Goal: Task Accomplishment & Management: Complete application form

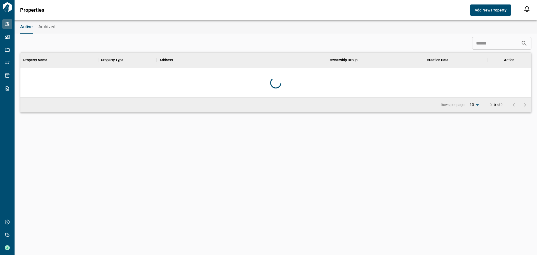
scroll to position [41, 509]
click at [487, 13] on span "Add New Property" at bounding box center [491, 10] width 32 height 6
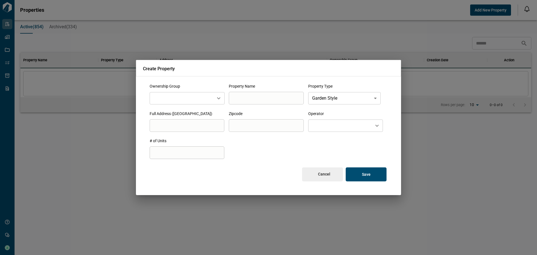
scroll to position [157, 509]
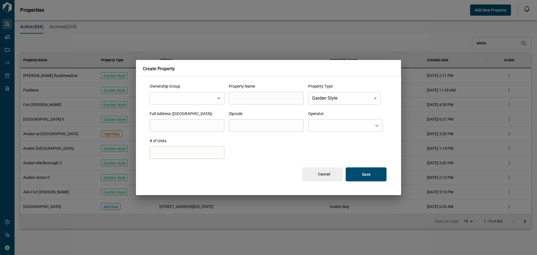
click at [192, 93] on div "​" at bounding box center [187, 98] width 75 height 12
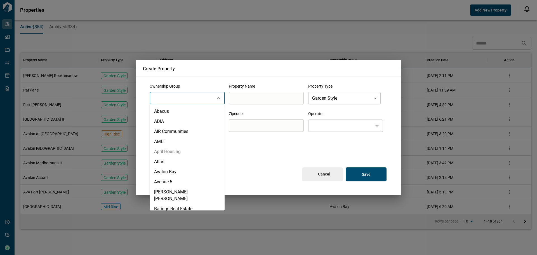
click at [191, 152] on li "April Housing" at bounding box center [187, 152] width 75 height 10
type input "**********"
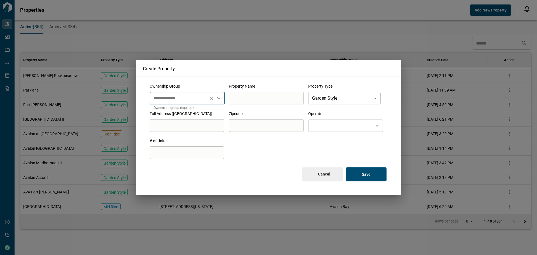
click at [254, 101] on input "search" at bounding box center [266, 98] width 75 height 16
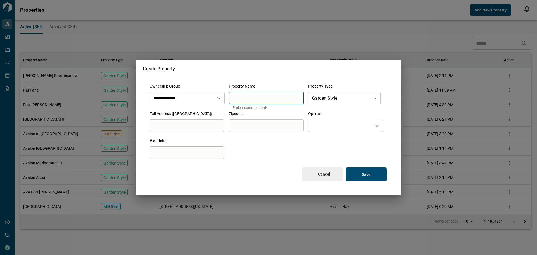
paste input "**********"
type input "**********"
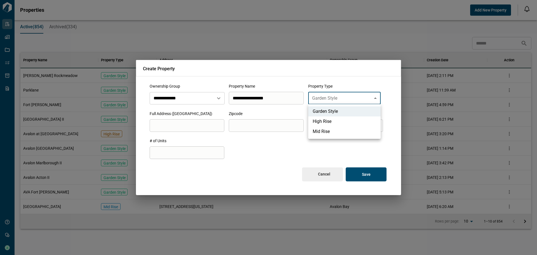
click at [334, 98] on body "Tailorbird Inc Admin-Properties Properties Jobs Scopes Packages Scraper Get Hel…" at bounding box center [268, 127] width 537 height 255
click at [352, 98] on div at bounding box center [268, 127] width 537 height 255
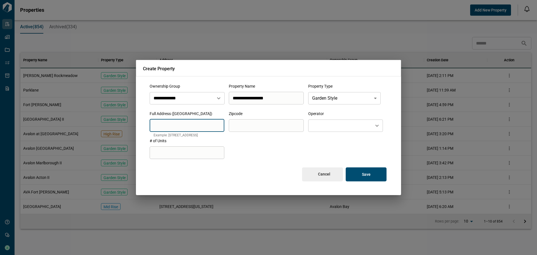
click at [204, 124] on input "search" at bounding box center [187, 126] width 75 height 16
click at [196, 123] on input "search" at bounding box center [187, 126] width 75 height 16
paste input "**********"
type input "**********"
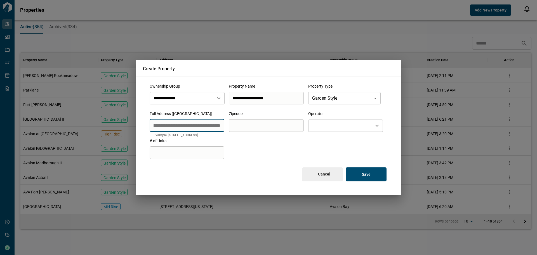
scroll to position [0, 0]
click at [274, 127] on input "search" at bounding box center [266, 126] width 75 height 16
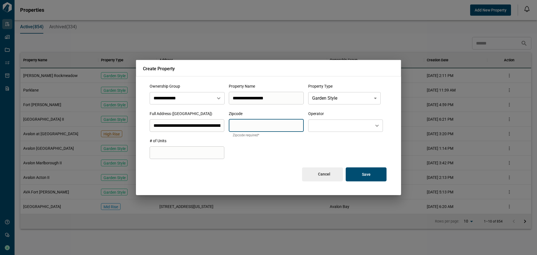
type input "*****"
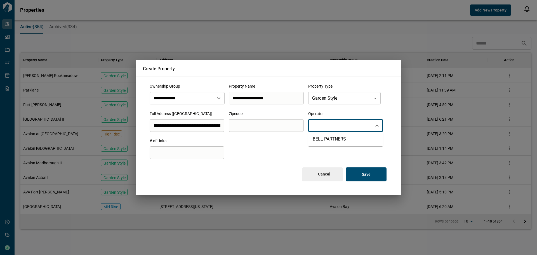
click at [344, 125] on input "text" at bounding box center [340, 125] width 59 height 7
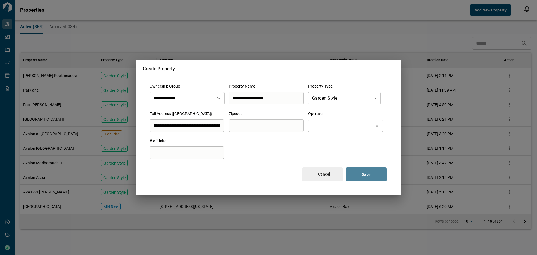
click at [364, 174] on p "Save" at bounding box center [366, 174] width 9 height 5
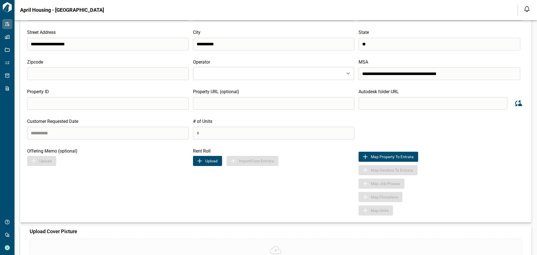
scroll to position [106, 0]
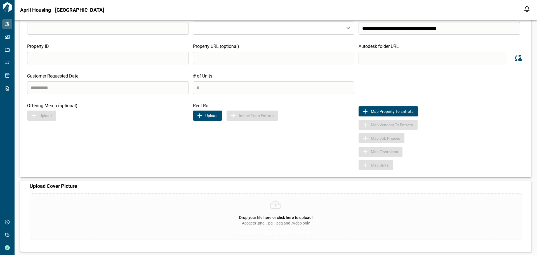
click at [282, 204] on div "Drop your file here or click here to upload! Accepts .png, .jpg, .jpeg and .web…" at bounding box center [276, 216] width 493 height 46
click at [0, 0] on input "Drop your file here or click here to upload! Accepts .png, .jpg, .jpeg and .web…" at bounding box center [0, 0] width 0 height 0
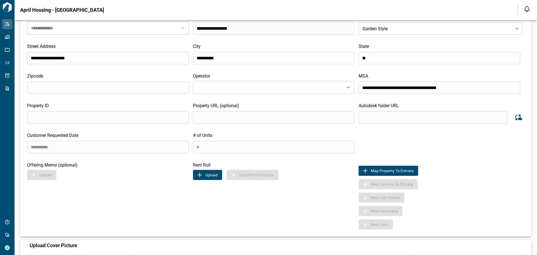
scroll to position [0, 0]
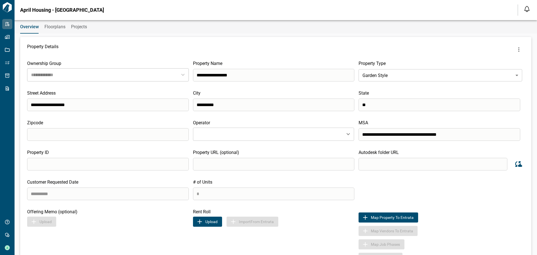
click at [472, 226] on div "Map Vendors to Entrata" at bounding box center [442, 231] width 166 height 10
click at [48, 27] on span "Floorplans" at bounding box center [54, 27] width 21 height 6
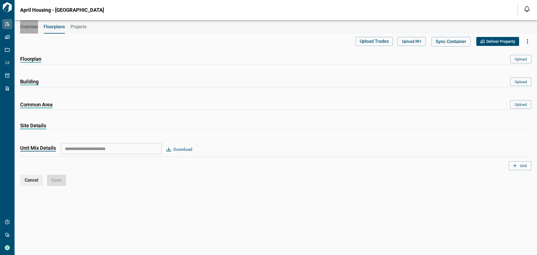
click at [29, 29] on span "Overview" at bounding box center [29, 27] width 18 height 6
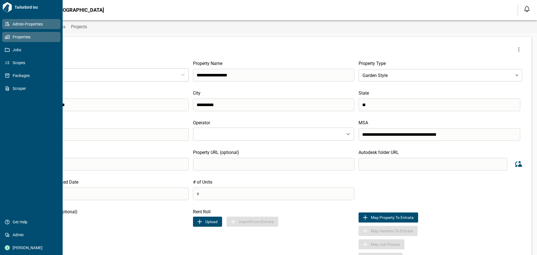
click at [31, 36] on span "Properties" at bounding box center [32, 37] width 45 height 6
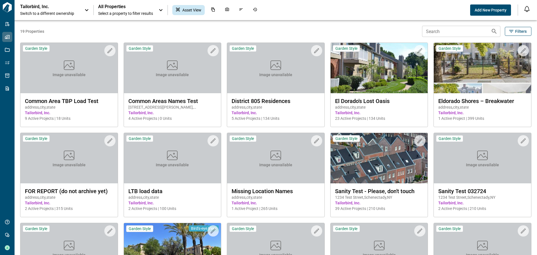
click at [88, 9] on icon at bounding box center [86, 10] width 7 height 7
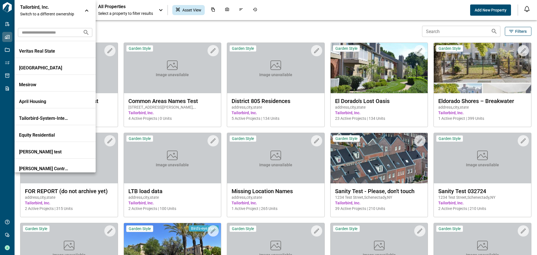
scroll to position [588, 0]
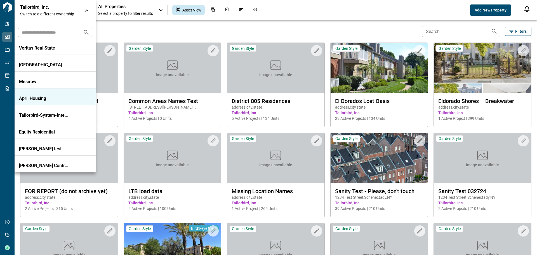
click at [40, 99] on p "April Housing" at bounding box center [44, 99] width 50 height 6
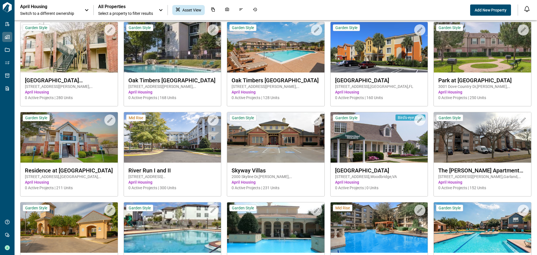
scroll to position [112, 0]
